Goal: Task Accomplishment & Management: Use online tool/utility

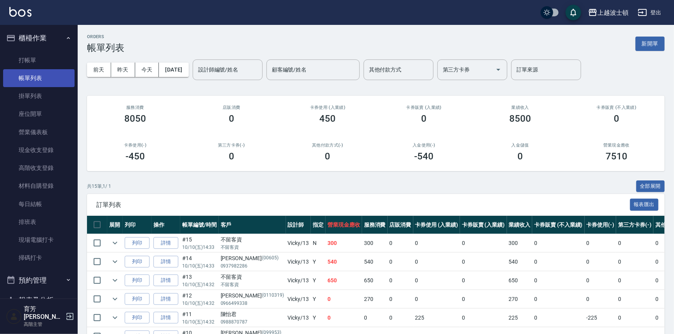
click at [23, 70] on link "帳單列表" at bounding box center [39, 78] width 72 height 18
click at [26, 59] on link "打帳單" at bounding box center [39, 60] width 72 height 18
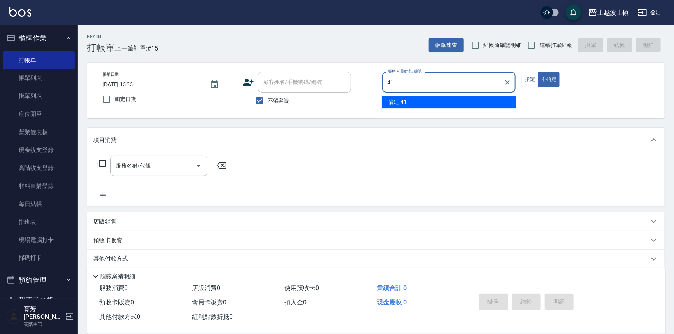
type input "怡廷-41"
type button "false"
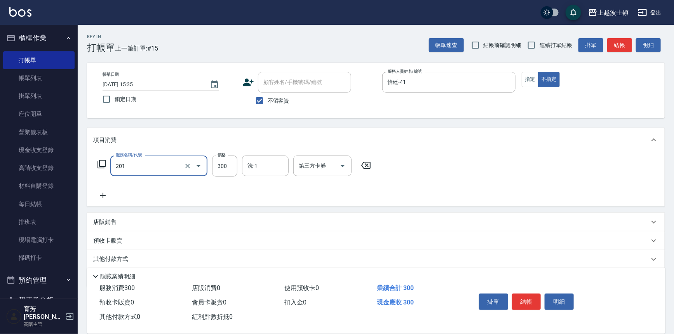
type input "洗髮(201)"
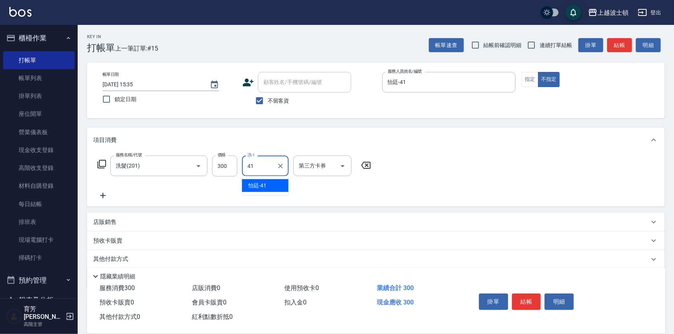
type input "怡廷-41"
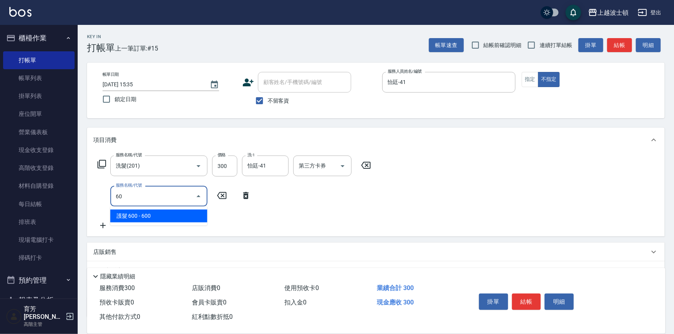
type input "6"
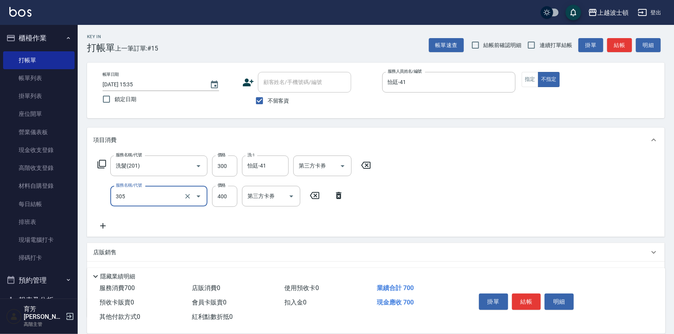
type input "剪髮(305)"
type input "350"
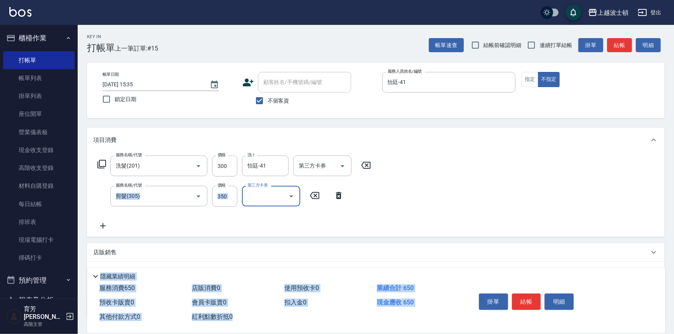
click at [524, 316] on div "Key In 打帳單 上一筆訂單:#15 帳單速查 結帳前確認明細 連續打單結帳 掛單 結帳 明細 帳單日期 2025/10/10 15:35 鎖定日期 顧客…" at bounding box center [376, 208] width 597 height 366
click at [528, 295] on button "結帳" at bounding box center [526, 301] width 29 height 16
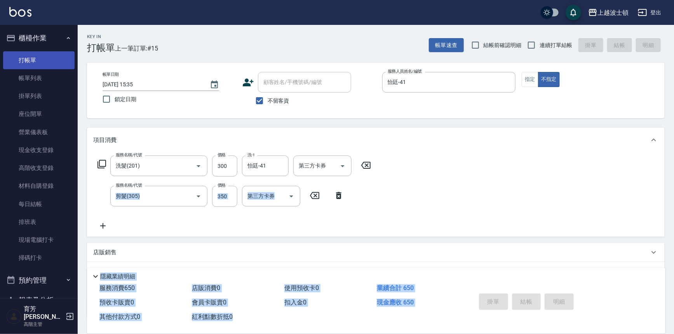
click at [34, 61] on link "打帳單" at bounding box center [39, 60] width 72 height 18
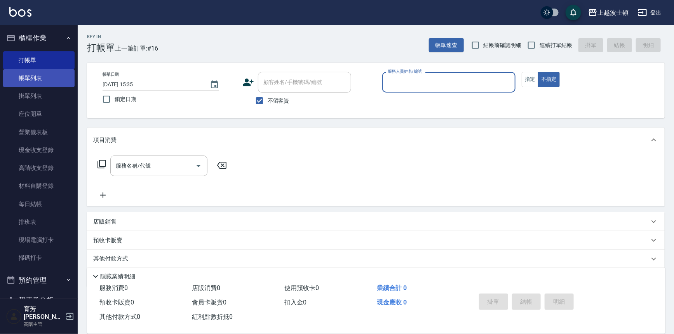
click at [58, 75] on link "帳單列表" at bounding box center [39, 78] width 72 height 18
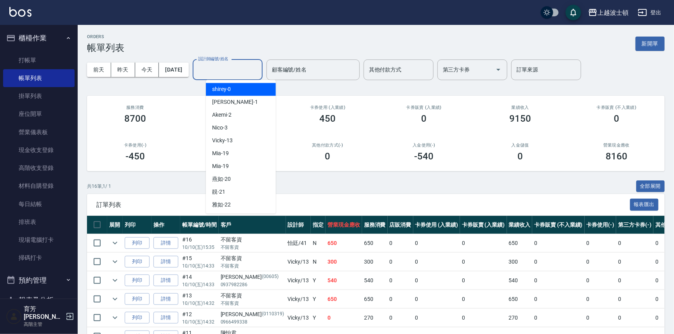
drag, startPoint x: 245, startPoint y: 74, endPoint x: 316, endPoint y: 28, distance: 84.5
click at [245, 73] on input "設計師編號/姓名" at bounding box center [227, 70] width 63 height 14
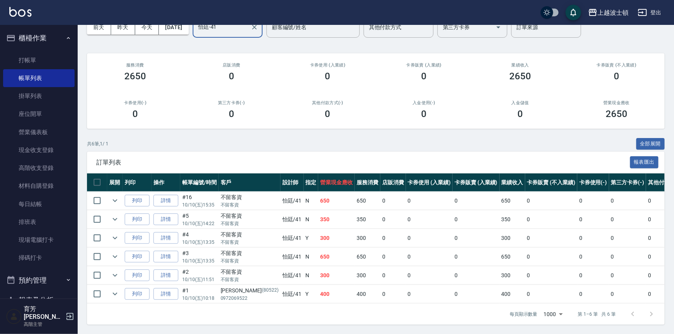
scroll to position [47, 0]
type input "怡廷-41"
click at [33, 54] on link "打帳單" at bounding box center [39, 60] width 72 height 18
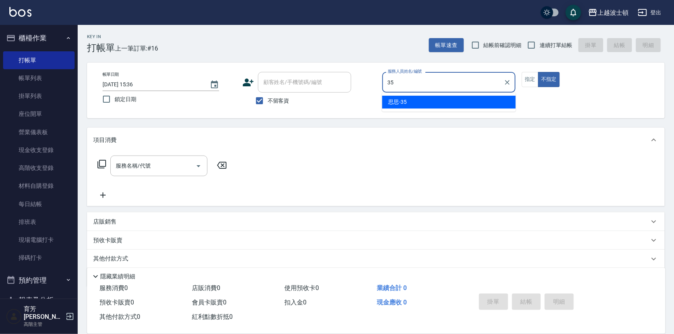
type input "思思-35"
type button "false"
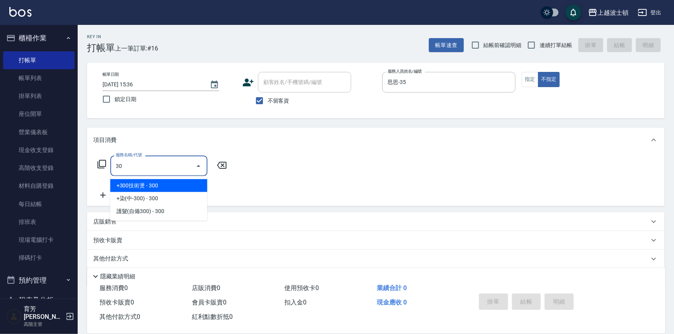
type input "3"
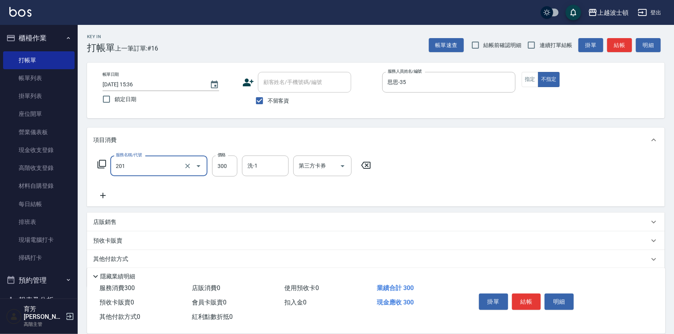
type input "洗髮(201)"
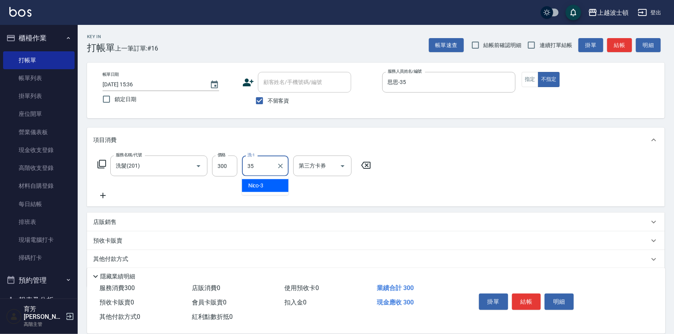
type input "思思-35"
click at [534, 293] on button "結帳" at bounding box center [526, 301] width 29 height 16
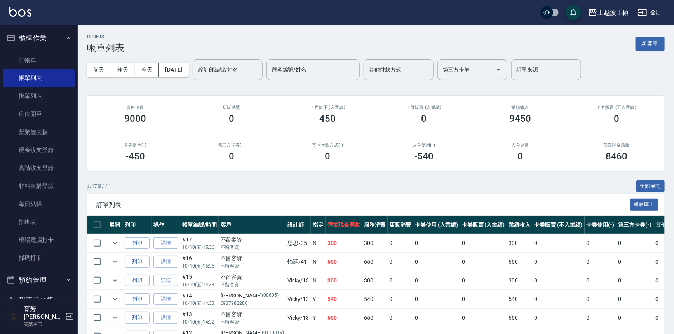
click at [23, 14] on img at bounding box center [20, 12] width 22 height 10
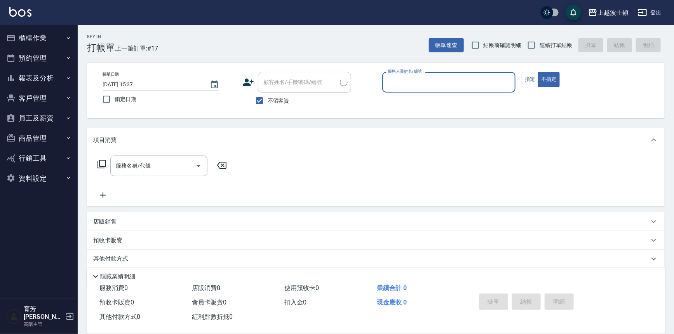
click at [402, 84] on input "服務人員姓名/編號" at bounding box center [449, 82] width 127 height 14
type input "思思-35"
type button "false"
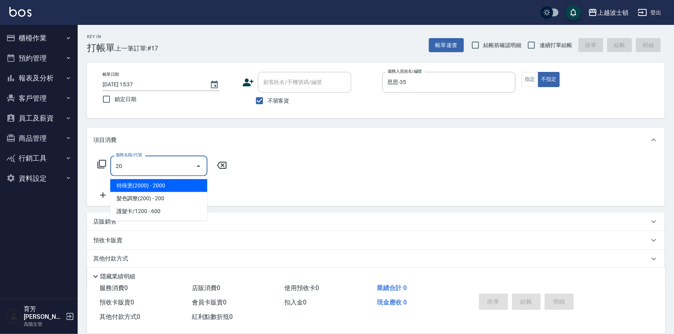
type input "2"
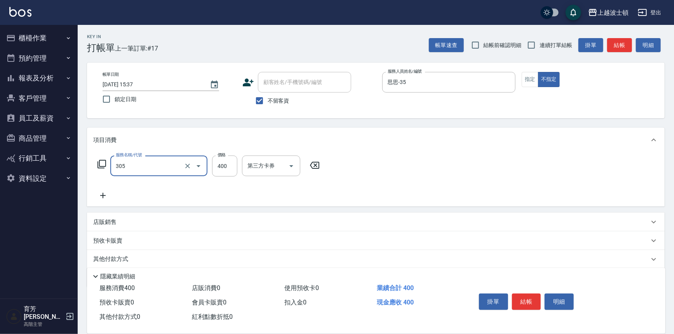
type input "剪髮(305)"
type input "250"
click at [530, 300] on button "結帳" at bounding box center [526, 301] width 29 height 16
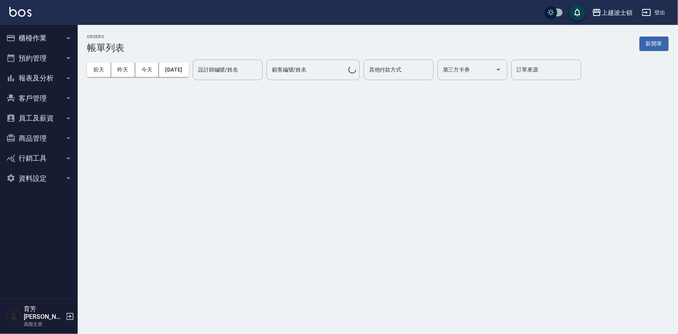
click at [24, 13] on img at bounding box center [20, 12] width 22 height 10
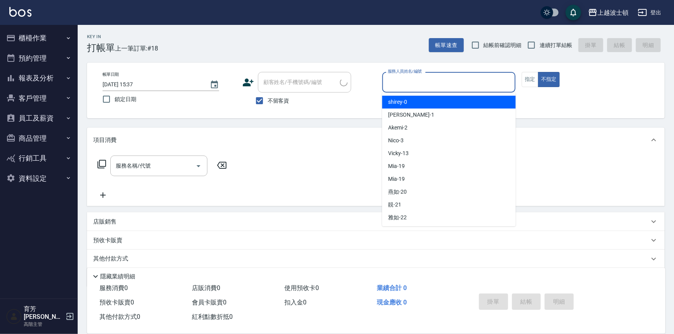
click at [410, 80] on input "服務人員姓名/編號" at bounding box center [449, 82] width 127 height 14
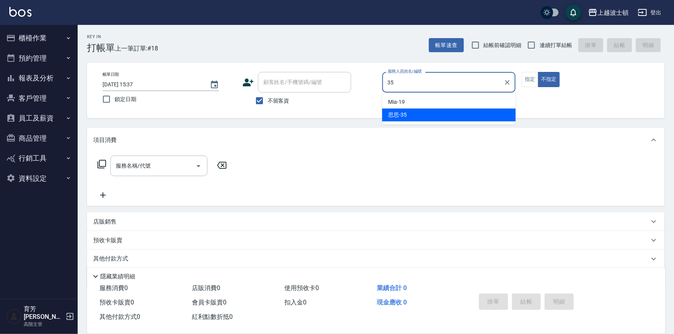
type input "思思-35"
type button "false"
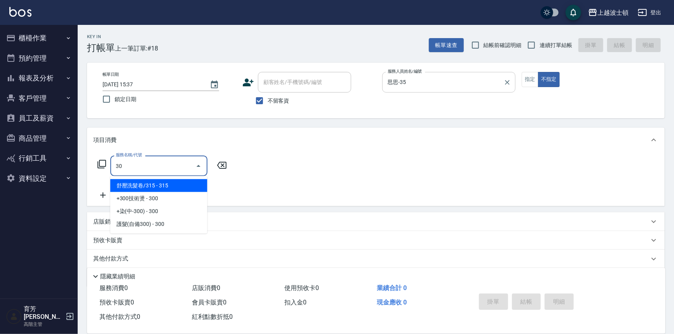
type input "301"
type input "洗髮(201)"
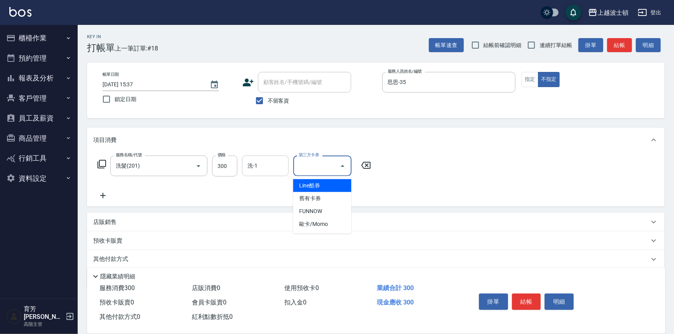
click at [283, 160] on input "洗-1" at bounding box center [266, 166] width 40 height 14
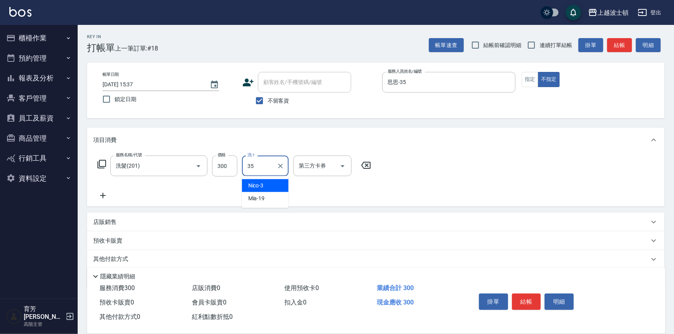
type input "思思-35"
click at [536, 300] on button "結帳" at bounding box center [526, 301] width 29 height 16
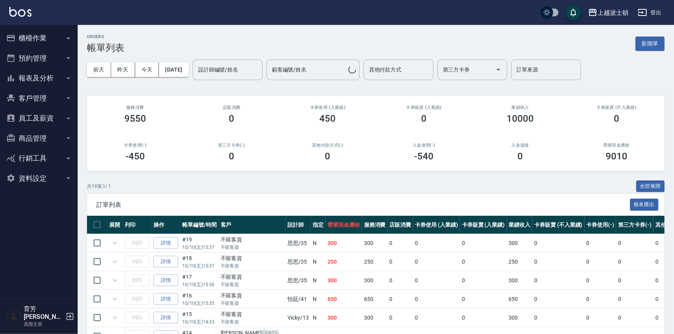
click at [26, 11] on img at bounding box center [20, 12] width 22 height 10
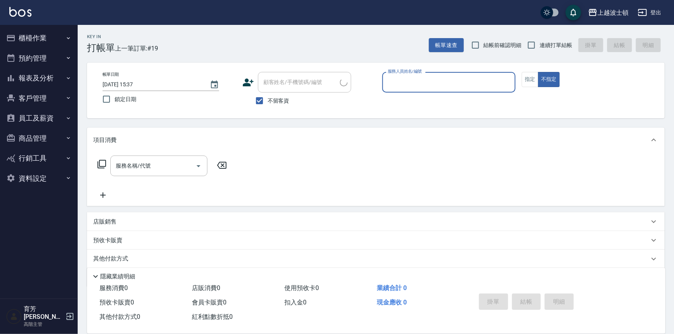
click at [423, 85] on input "服務人員姓名/編號" at bounding box center [449, 82] width 127 height 14
type input "思思-35"
type button "false"
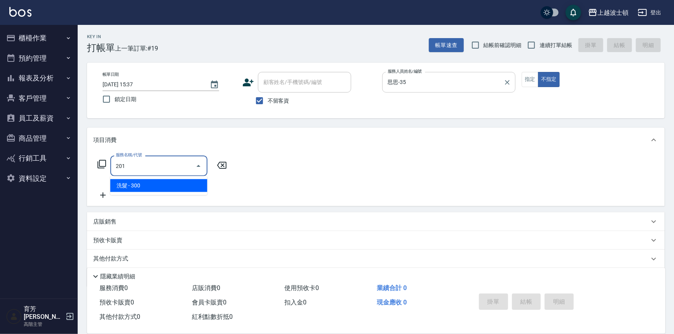
type input "洗髮(201)"
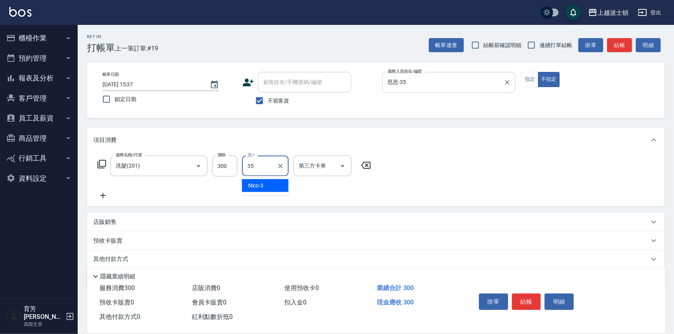
type input "思思-35"
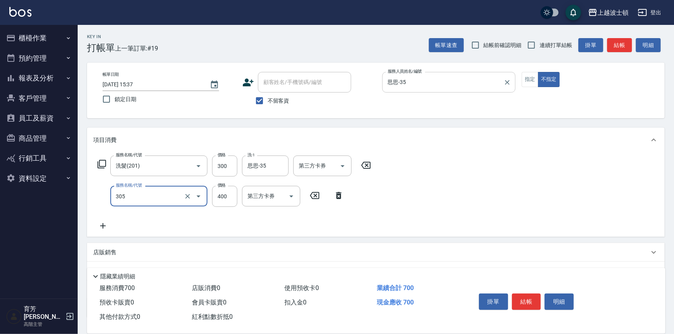
type input "剪髮(305)"
type input "350"
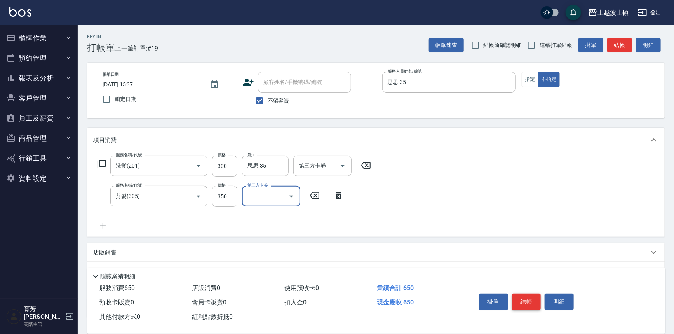
click at [526, 293] on button "結帳" at bounding box center [526, 301] width 29 height 16
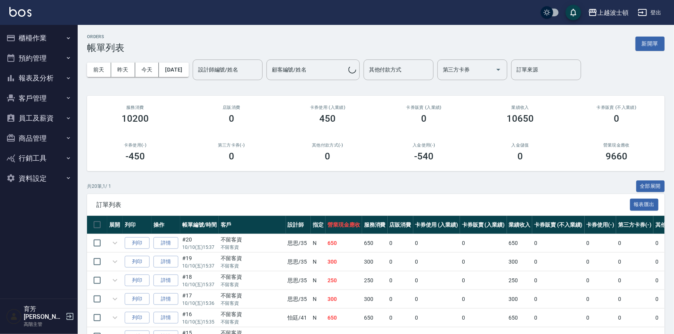
click at [30, 11] on img at bounding box center [20, 12] width 22 height 10
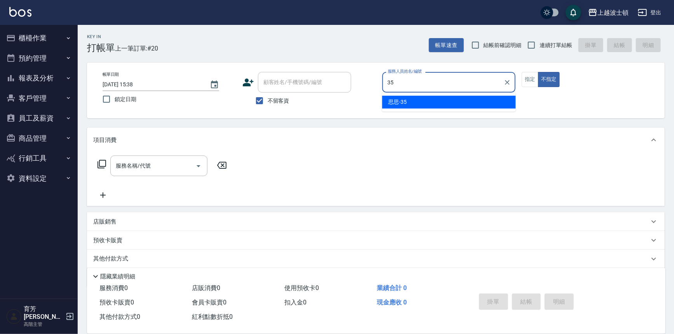
type input "思思-35"
type button "false"
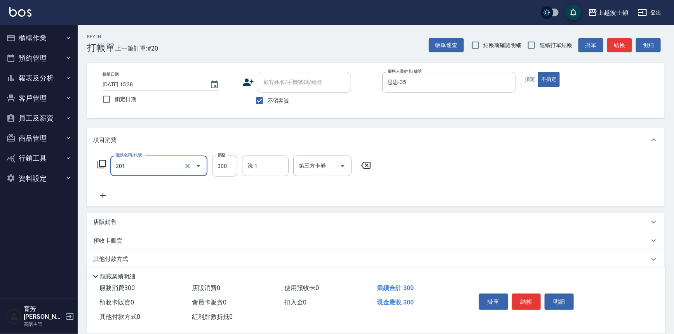
type input "洗髮(201)"
type input "300"
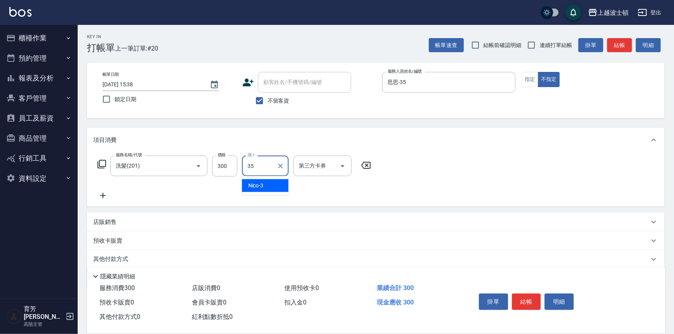
type input "思思-35"
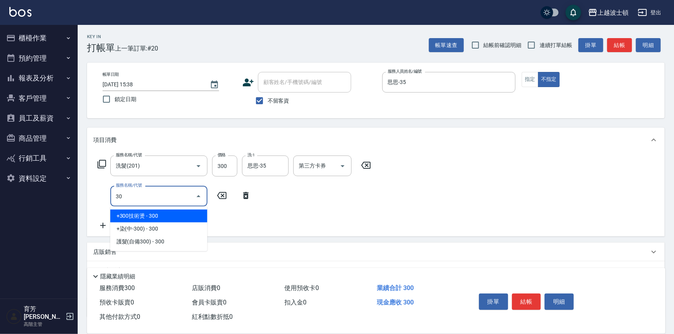
type input "3"
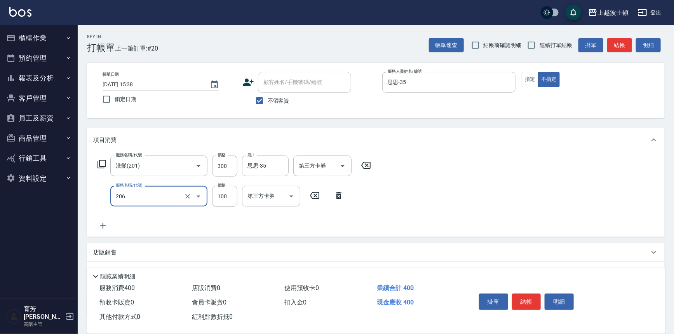
type input "洗髮加錢升等(206)"
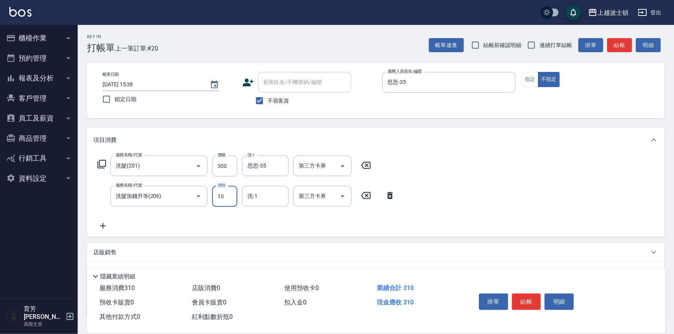
type input "100"
type input "思思-35"
click at [529, 298] on button "結帳" at bounding box center [526, 301] width 29 height 16
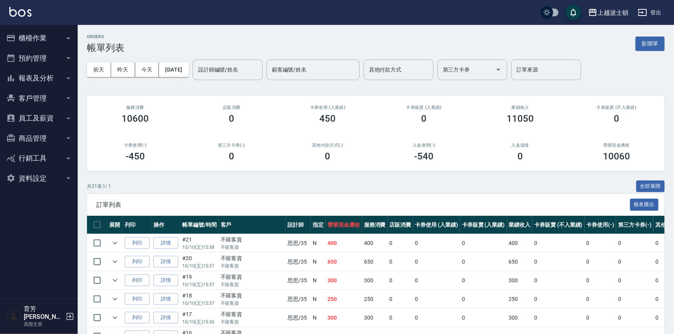
click at [230, 54] on div "前天 昨天 今天 2025/10/10 設計師編號/姓名 設計師編號/姓名 顧客編號/姓名 顧客編號/姓名 其他付款方式 其他付款方式 第三方卡券 第三方卡券…" at bounding box center [376, 69] width 578 height 33
click at [242, 79] on div "設計師編號/姓名" at bounding box center [228, 69] width 70 height 21
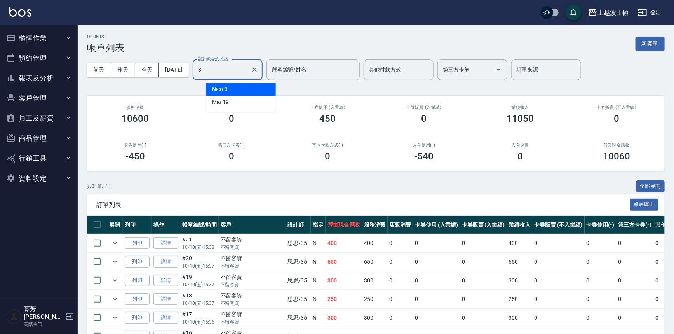
type input "35"
type input "思思-35"
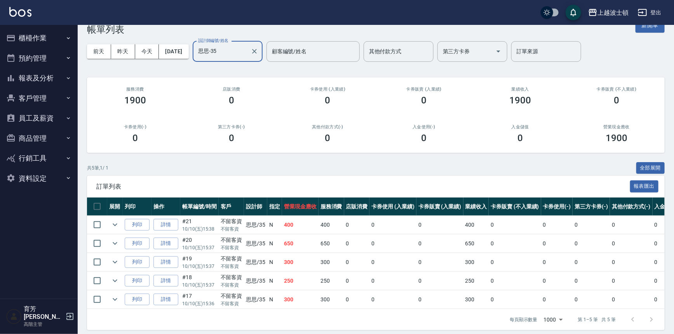
scroll to position [28, 0]
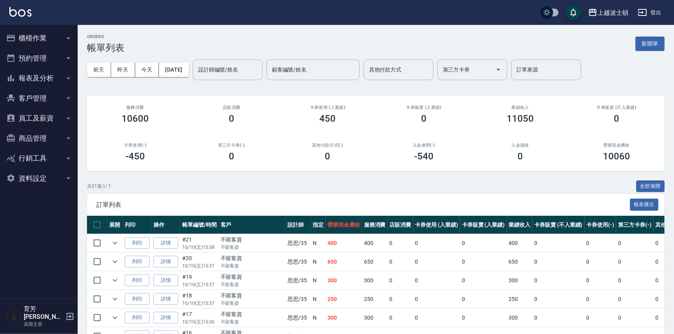
click at [59, 75] on button "報表及分析" at bounding box center [39, 78] width 72 height 20
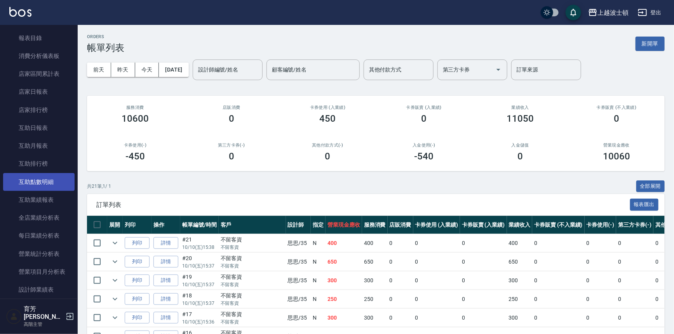
scroll to position [176, 0]
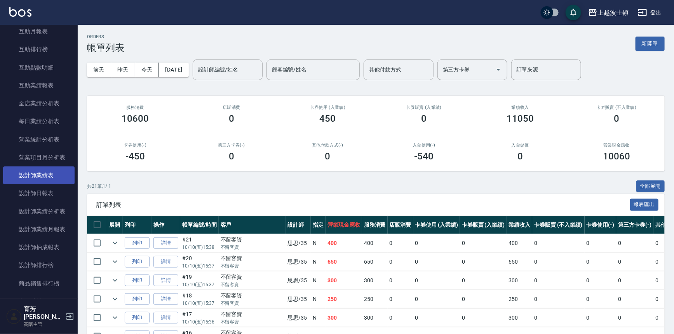
click at [51, 180] on link "設計師業績表" at bounding box center [39, 175] width 72 height 18
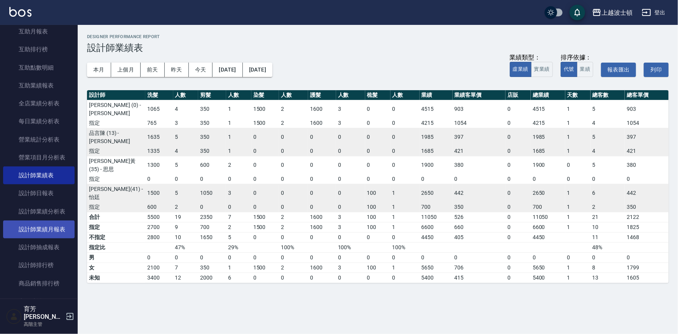
click at [62, 222] on link "設計師業績月報表" at bounding box center [39, 229] width 72 height 18
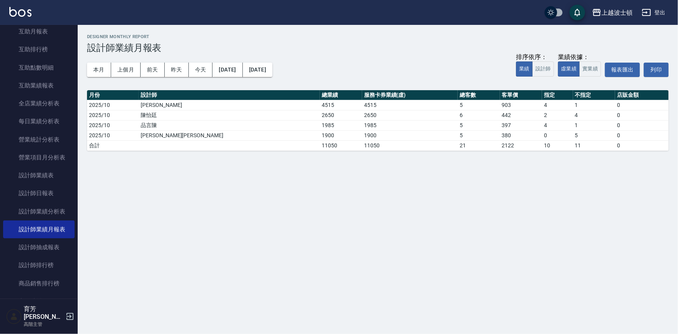
click at [103, 73] on button "本月" at bounding box center [99, 70] width 24 height 14
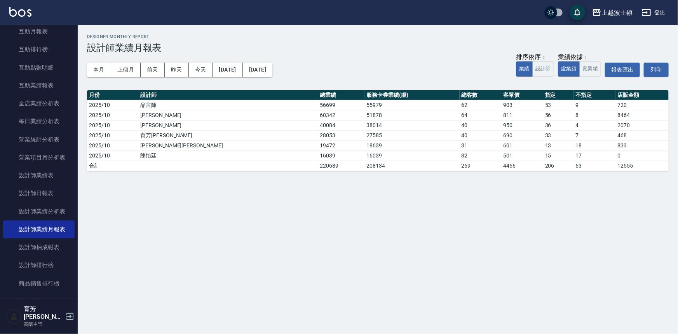
drag, startPoint x: 40, startPoint y: 19, endPoint x: 19, endPoint y: 19, distance: 20.6
click at [39, 21] on div "上越波士頓 登出" at bounding box center [339, 12] width 678 height 25
click at [17, 16] on link at bounding box center [20, 12] width 22 height 11
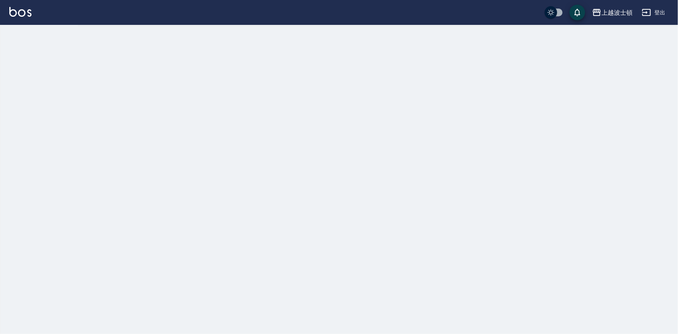
click at [17, 14] on img at bounding box center [20, 12] width 22 height 10
